Goal: Communication & Community: Ask a question

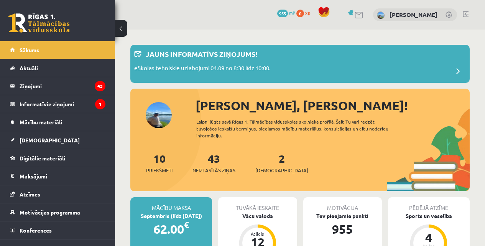
scroll to position [153, 0]
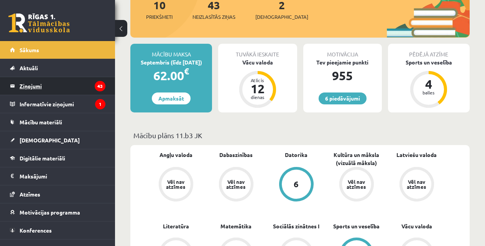
click at [56, 89] on legend "Ziņojumi 43" at bounding box center [63, 86] width 86 height 18
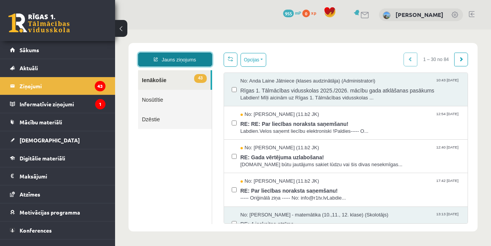
click at [169, 57] on link "Jauns ziņojums" at bounding box center [175, 60] width 74 height 14
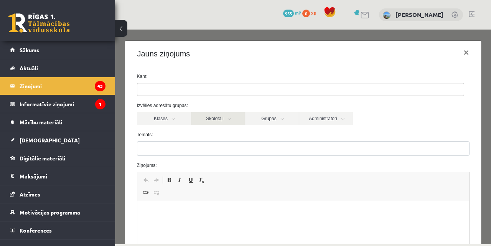
click at [214, 114] on link "Skolotāji" at bounding box center [218, 118] width 54 height 13
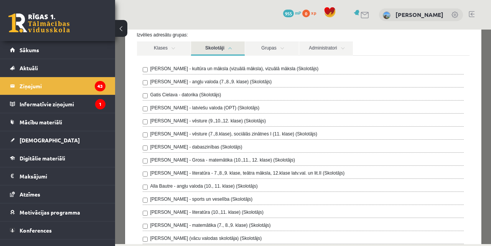
scroll to position [68, 0]
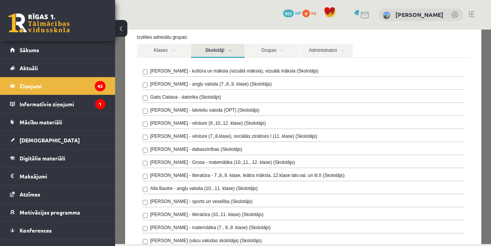
drag, startPoint x: 265, startPoint y: 135, endPoint x: 266, endPoint y: 126, distance: 9.6
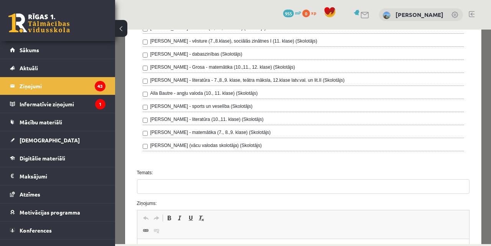
drag, startPoint x: 236, startPoint y: 125, endPoint x: 237, endPoint y: 141, distance: 15.7
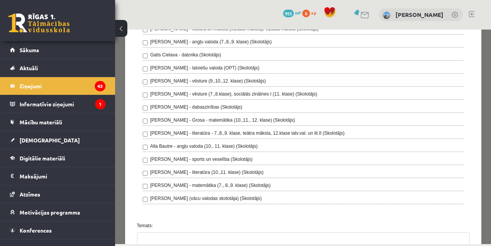
drag, startPoint x: 237, startPoint y: 141, endPoint x: 237, endPoint y: 112, distance: 28.4
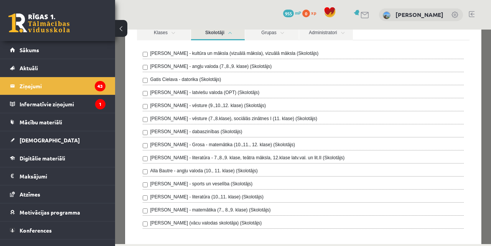
scroll to position [84, 0]
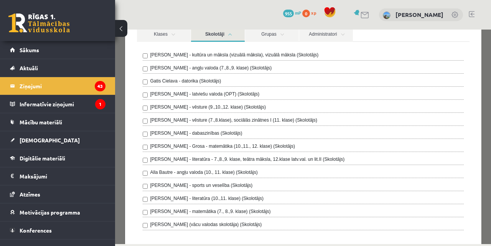
drag, startPoint x: 240, startPoint y: 93, endPoint x: 240, endPoint y: 85, distance: 8.1
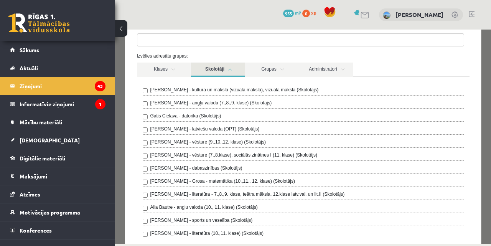
drag, startPoint x: 245, startPoint y: 93, endPoint x: 242, endPoint y: 77, distance: 16.5
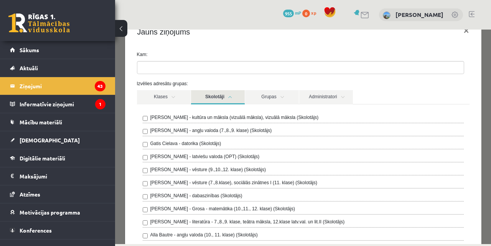
scroll to position [0, 0]
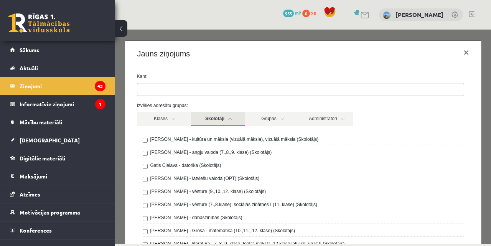
drag, startPoint x: 252, startPoint y: 129, endPoint x: 258, endPoint y: 192, distance: 62.8
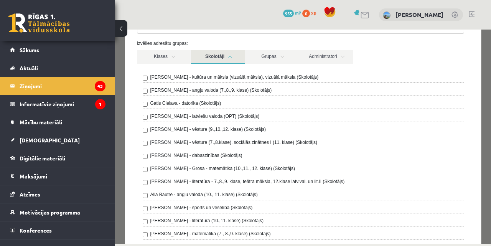
drag, startPoint x: 273, startPoint y: 234, endPoint x: 269, endPoint y: 221, distance: 13.6
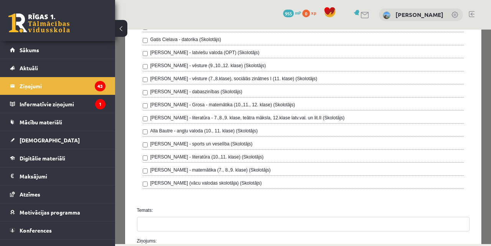
drag, startPoint x: 252, startPoint y: 200, endPoint x: 254, endPoint y: 206, distance: 6.8
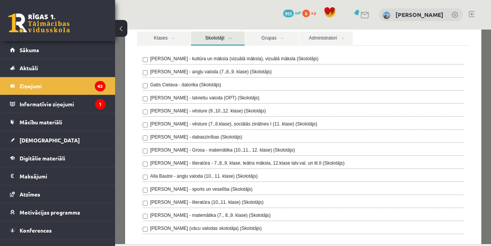
drag, startPoint x: 256, startPoint y: 195, endPoint x: 251, endPoint y: 158, distance: 37.5
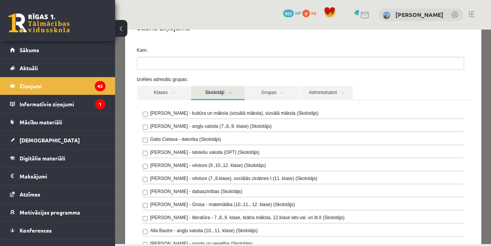
scroll to position [0, 0]
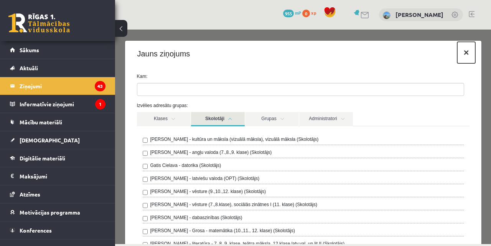
drag, startPoint x: 466, startPoint y: 52, endPoint x: 462, endPoint y: 53, distance: 4.3
click at [466, 53] on button "×" at bounding box center [466, 52] width 18 height 21
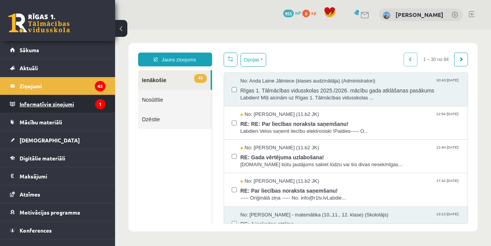
click at [71, 104] on legend "Informatīvie ziņojumi 1" at bounding box center [63, 104] width 86 height 18
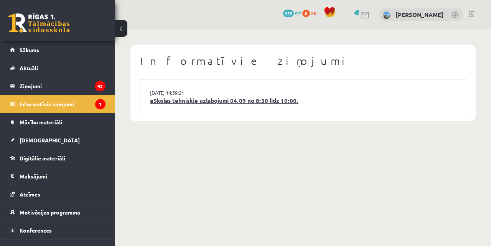
click at [186, 102] on link "eSkolas tehniskie uzlabojumi 04.09 no 8:30 līdz 10:00." at bounding box center [303, 100] width 306 height 9
